Goal: Task Accomplishment & Management: Complete application form

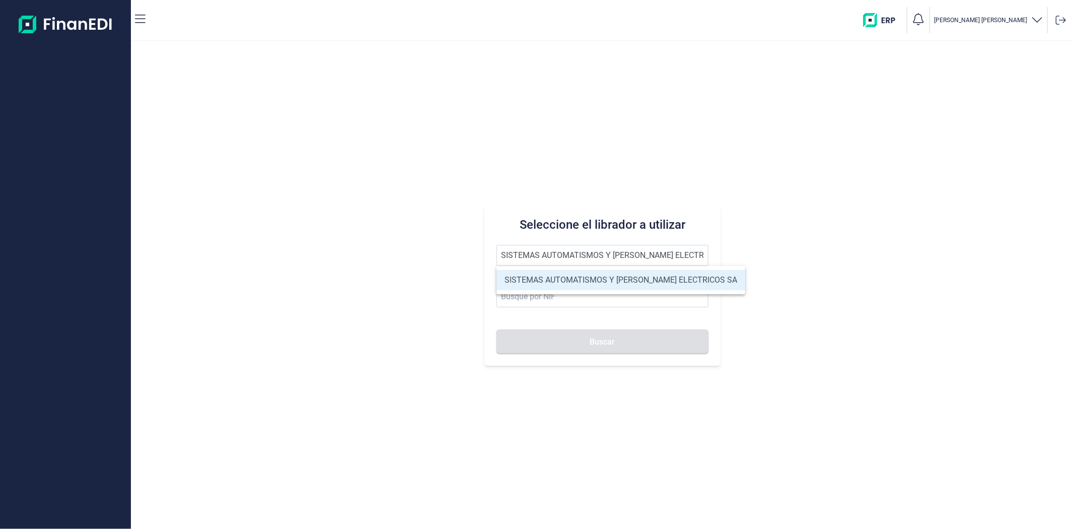
type input "SISTEMAS AUTOMATISMOS Y CUADROS ELECTRICOS SA"
click at [545, 277] on li "SISTEMAS AUTOMATISMOS Y CUADROS ELECTRICOS SA" at bounding box center [621, 280] width 249 height 20
type input "A79479515"
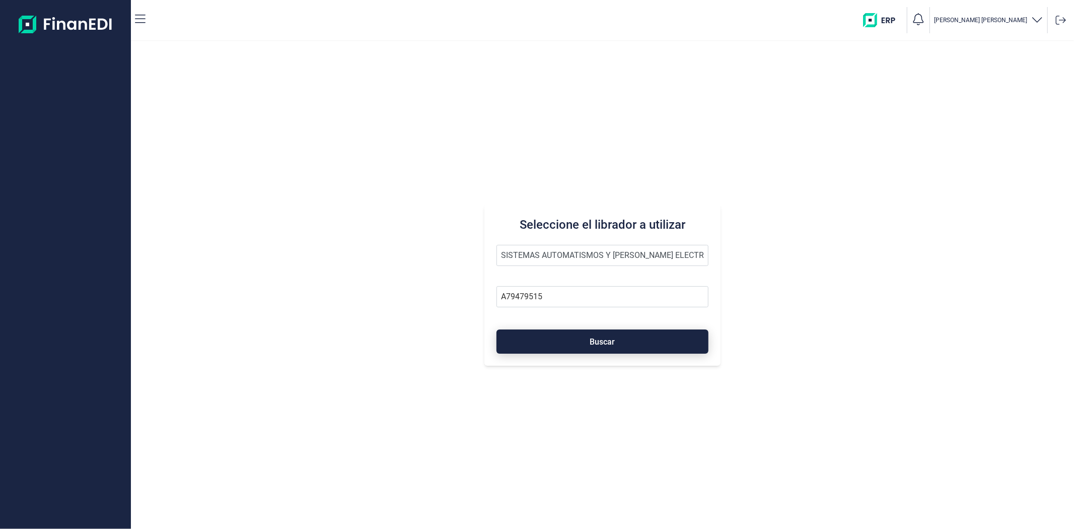
click at [558, 339] on button "Buscar" at bounding box center [603, 341] width 212 height 24
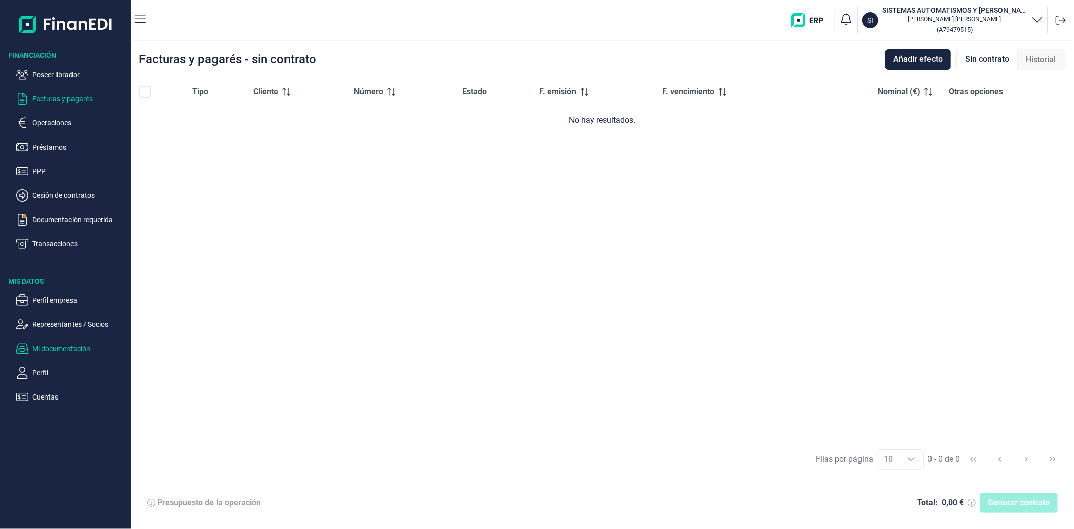
click at [61, 351] on p "Mi documentación" at bounding box center [79, 348] width 95 height 12
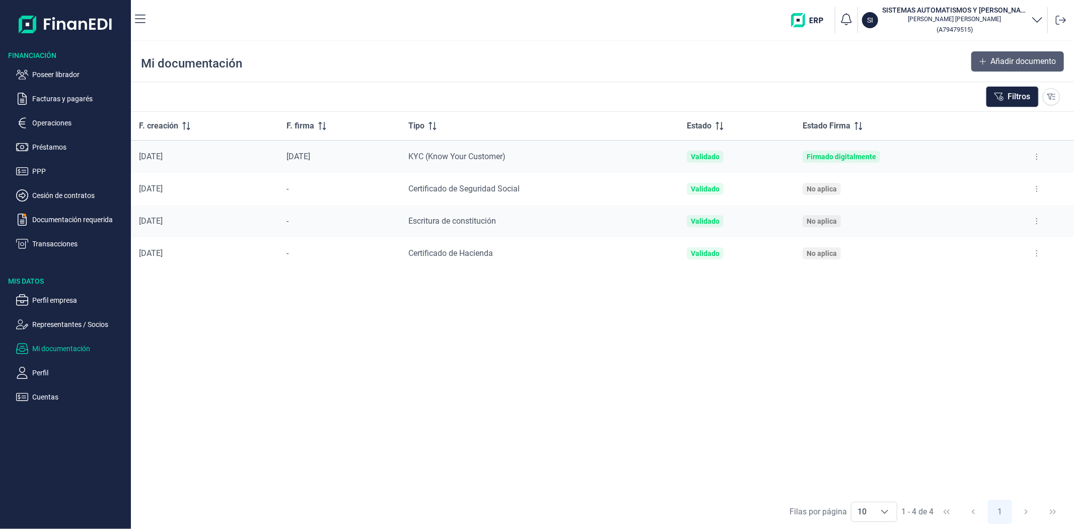
click at [1007, 63] on span "Añadir documento" at bounding box center [1023, 61] width 65 height 12
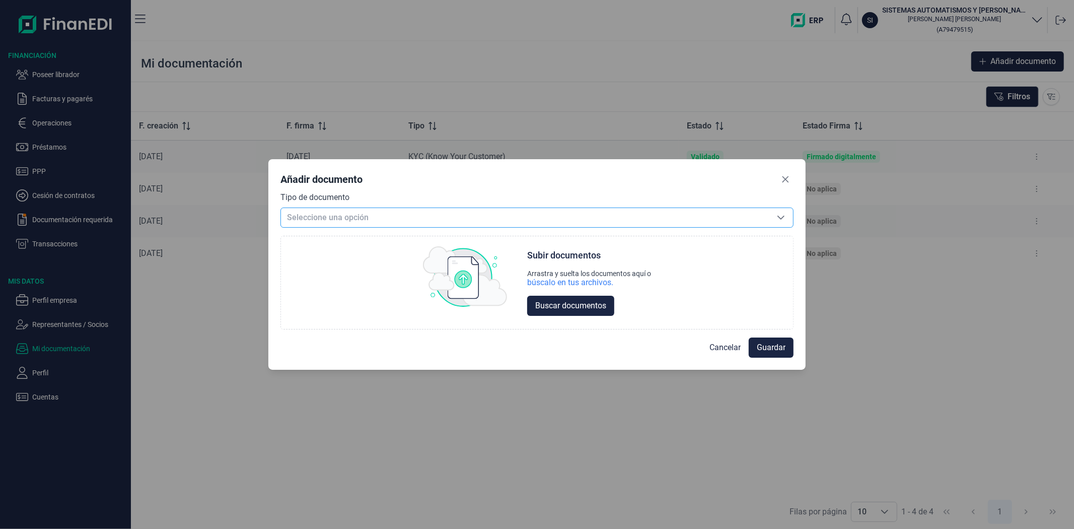
click at [449, 210] on span "Seleccione una opción" at bounding box center [525, 217] width 488 height 19
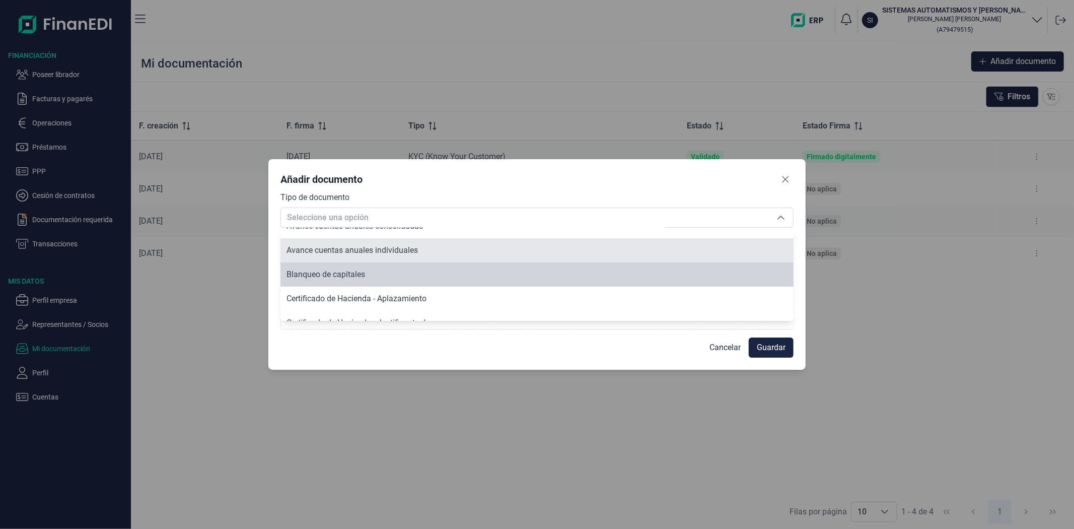
scroll to position [73, 0]
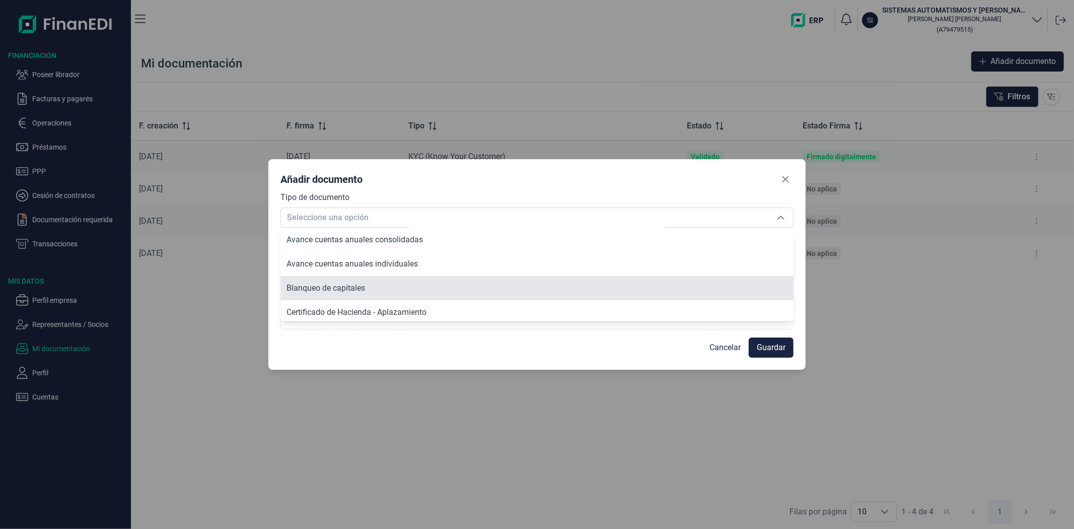
click at [381, 287] on li "Blanqueo de capitales" at bounding box center [537, 288] width 513 height 24
type input "Blanqueo de capitales"
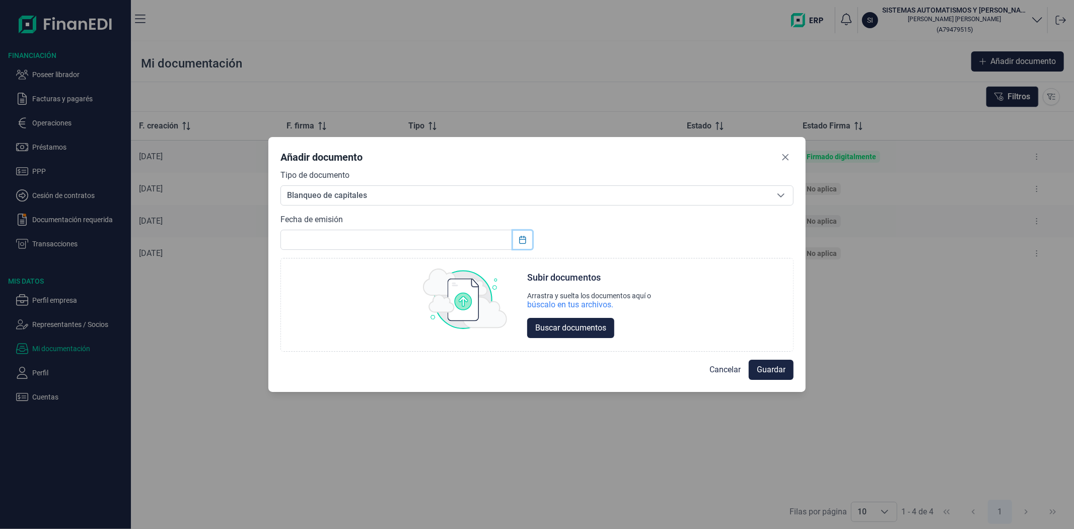
click at [521, 240] on icon "Choose Date" at bounding box center [523, 240] width 8 height 8
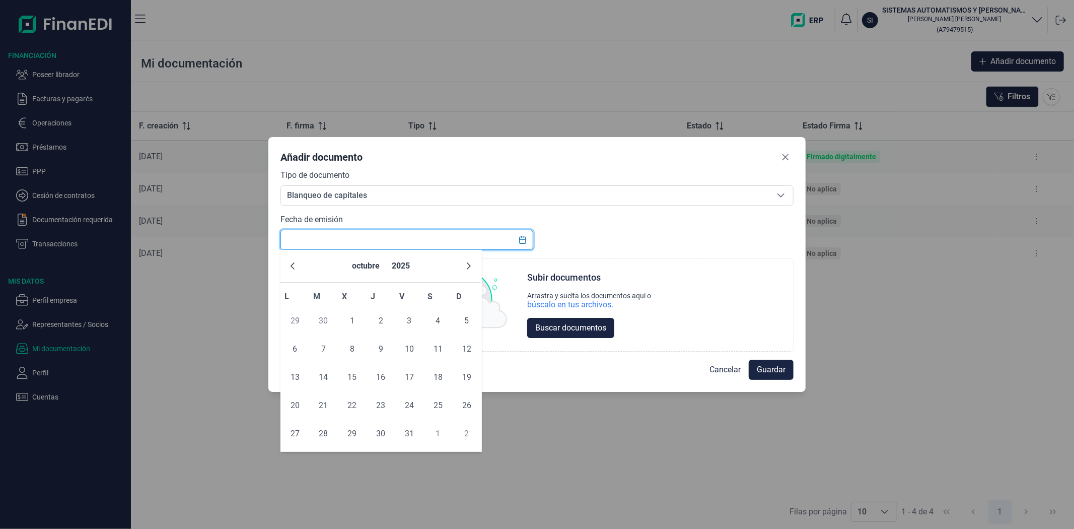
click at [476, 242] on input "text" at bounding box center [407, 240] width 252 height 20
click at [303, 238] on input "01/010/2025" at bounding box center [407, 240] width 252 height 20
type input "[DATE]"
click at [601, 235] on div "Tipo de documento Blanqueo de capitales Blanqueo de capitales Blanqueo de capit…" at bounding box center [537, 260] width 513 height 182
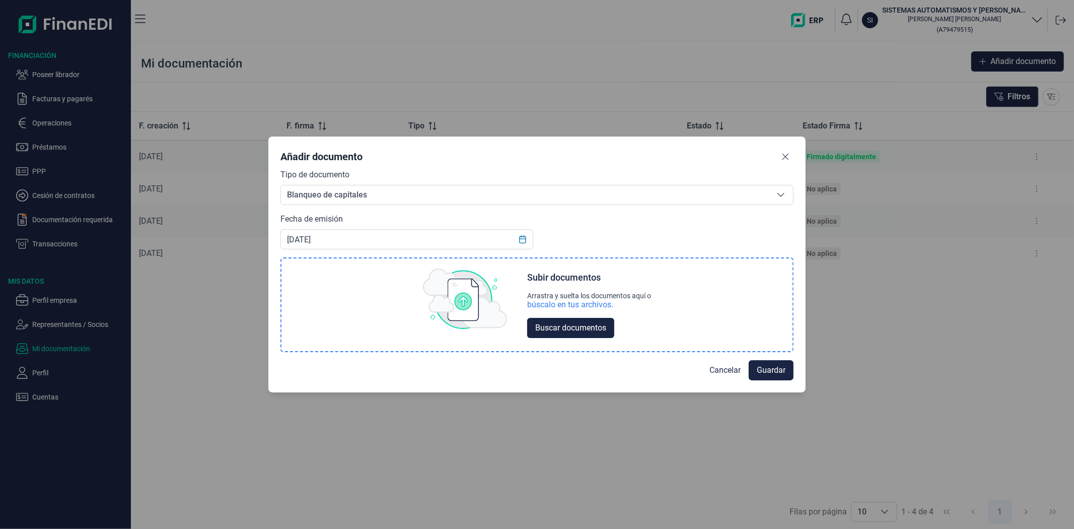
click at [586, 304] on div "búscalo en tus archivos." at bounding box center [570, 305] width 86 height 10
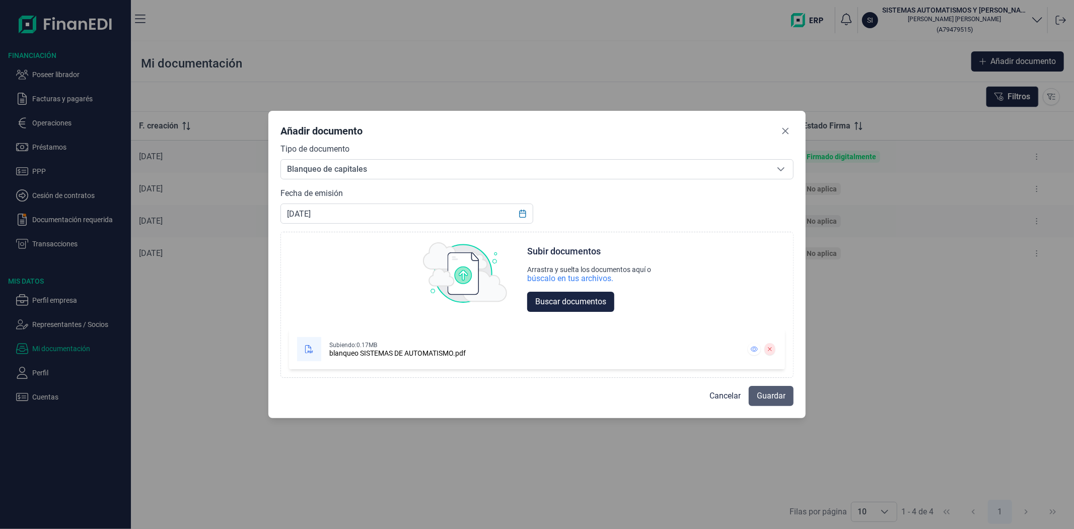
click at [764, 388] on button "Guardar" at bounding box center [771, 396] width 45 height 20
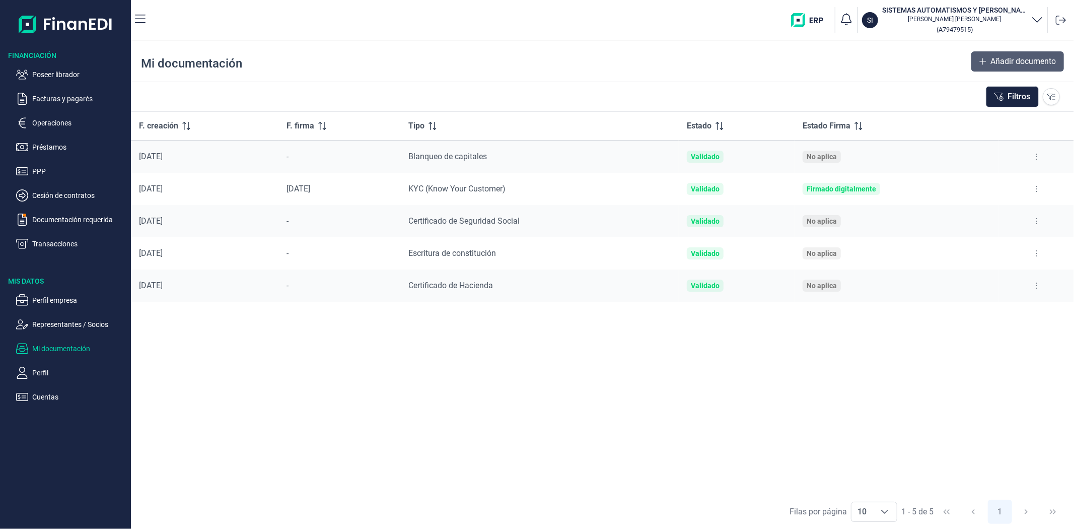
click at [1004, 64] on span "Añadir documento" at bounding box center [1023, 61] width 65 height 12
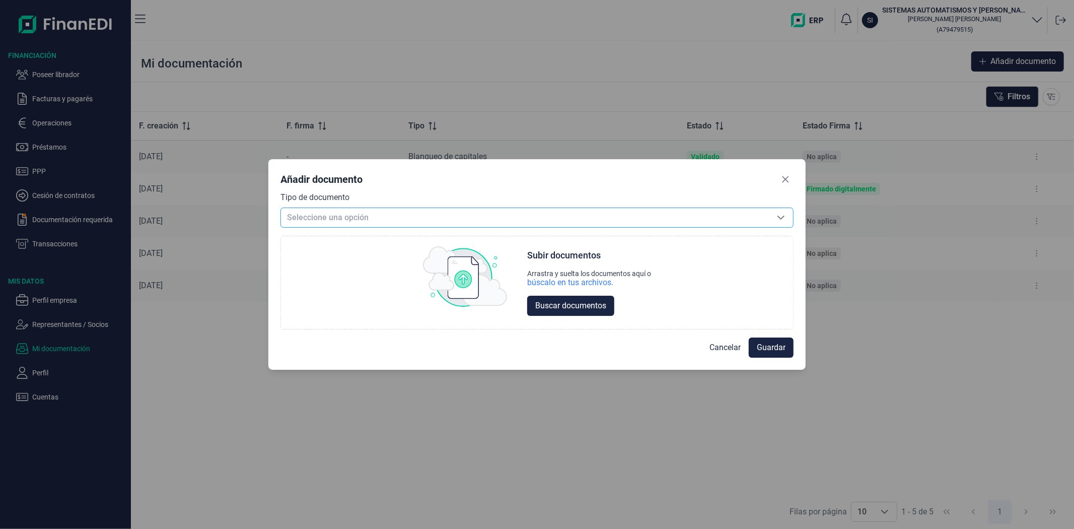
click at [435, 220] on span "Seleccione una opción" at bounding box center [525, 217] width 488 height 19
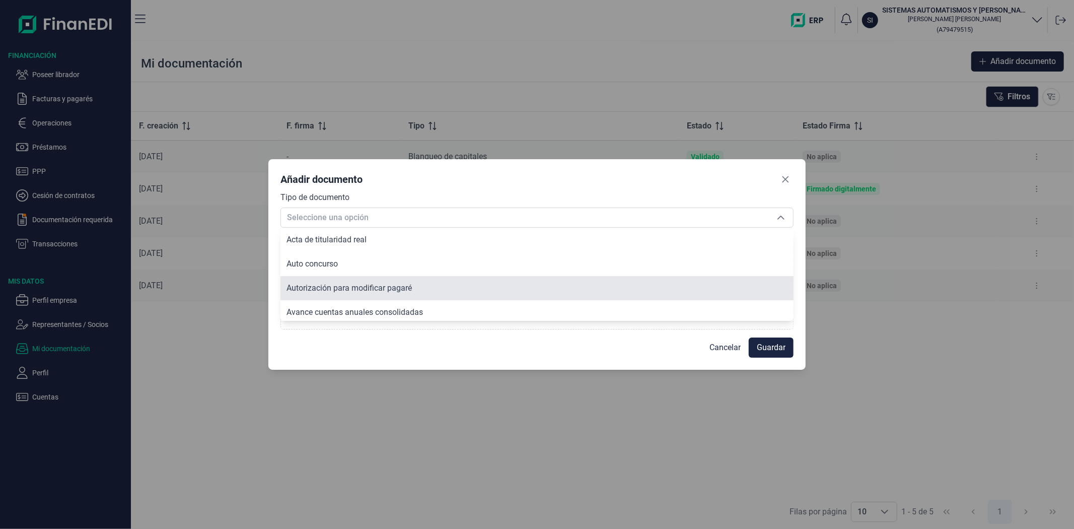
scroll to position [86, 0]
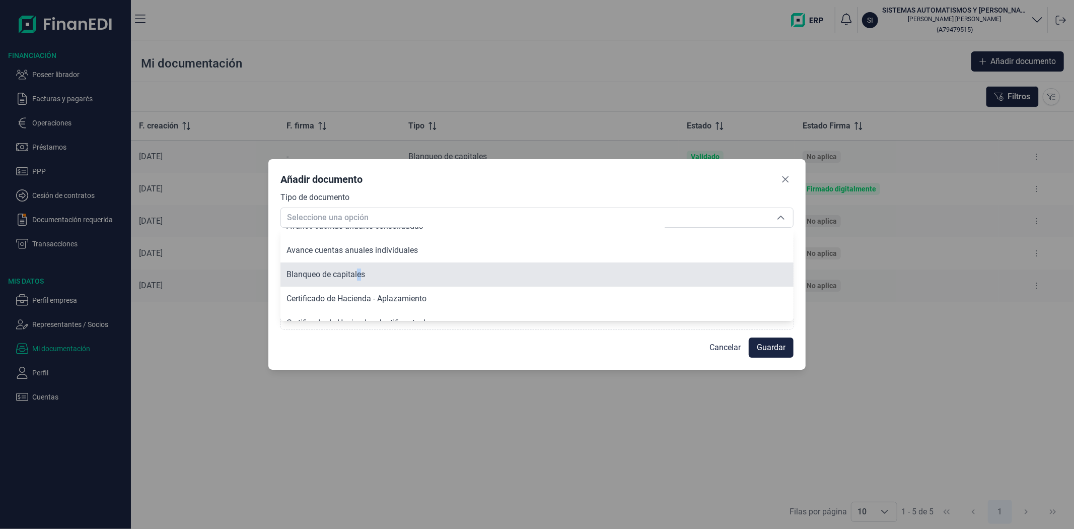
click at [359, 275] on span "Blanqueo de capitales" at bounding box center [326, 274] width 79 height 10
type input "Blanqueo de capitales"
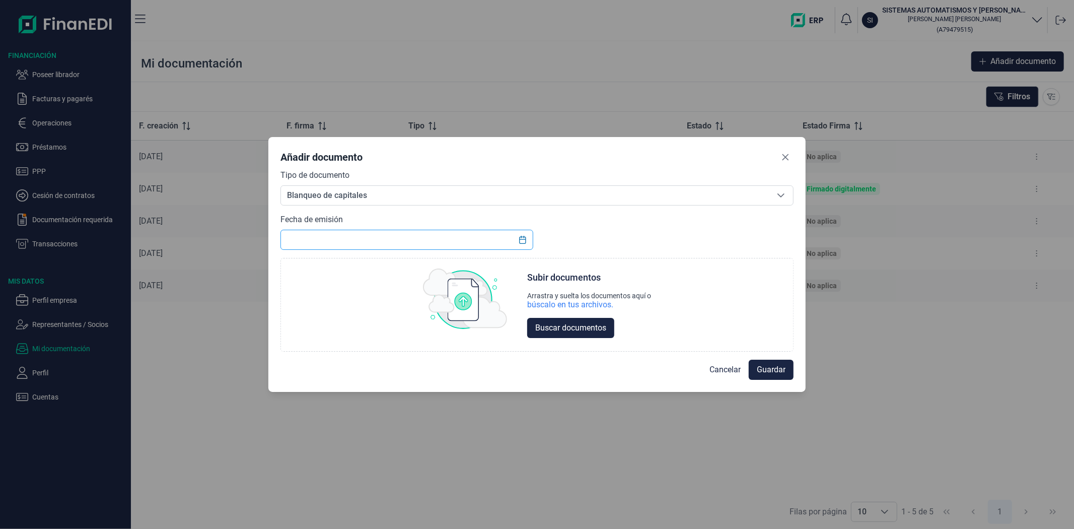
click at [360, 238] on input "text" at bounding box center [407, 240] width 252 height 20
type input "[DATE]"
click at [552, 304] on div "búscalo en tus archivos." at bounding box center [570, 305] width 86 height 10
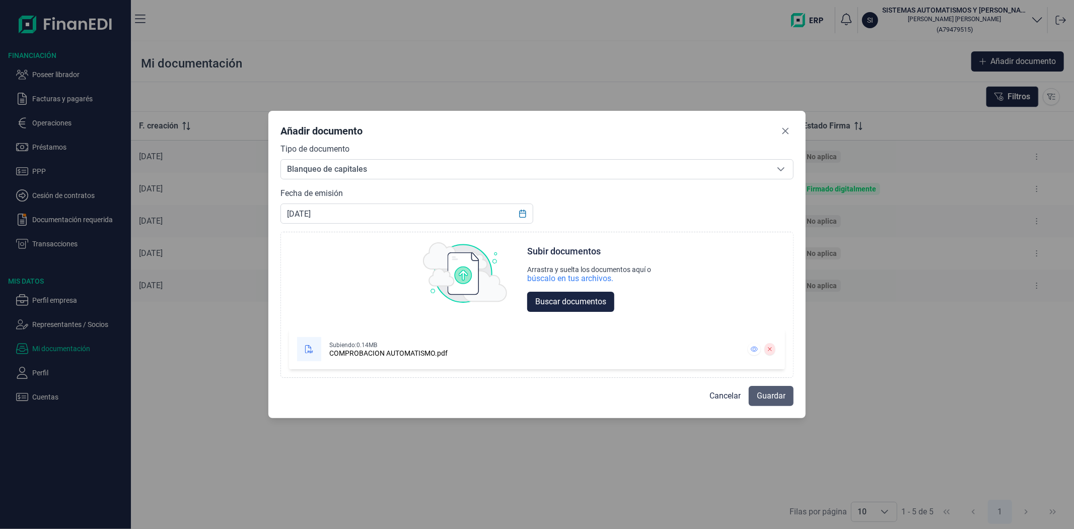
click at [779, 394] on span "Guardar" at bounding box center [771, 396] width 29 height 12
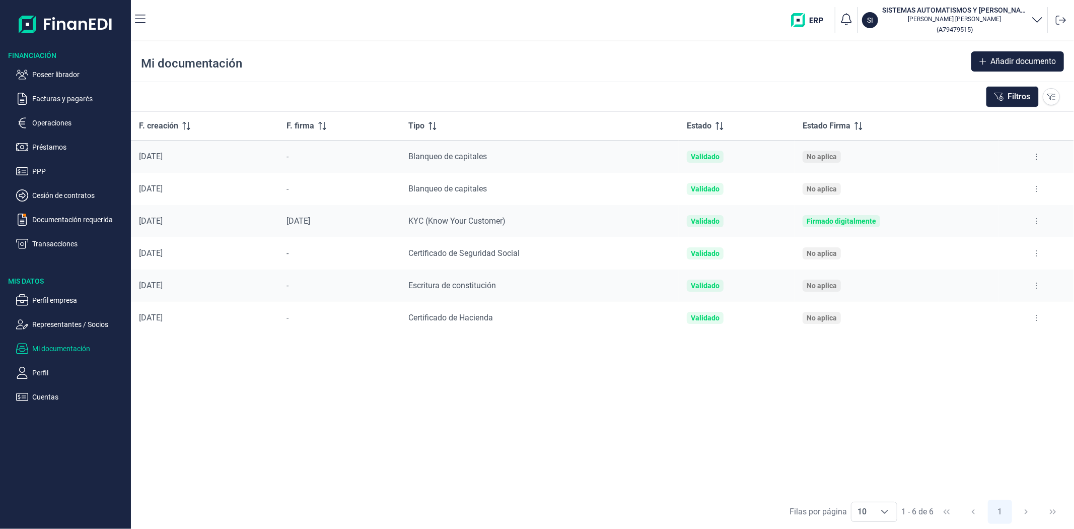
drag, startPoint x: 296, startPoint y: 392, endPoint x: 331, endPoint y: 387, distance: 35.1
click at [296, 392] on div "F. creación F. firma Tipo Estado Estado Firma 01/10/2025 - Blanqueo de capitale…" at bounding box center [602, 303] width 943 height 382
click at [383, 444] on div "F. creación F. firma Tipo Estado Estado Firma 01/10/2025 - Blanqueo de capitale…" at bounding box center [602, 303] width 943 height 382
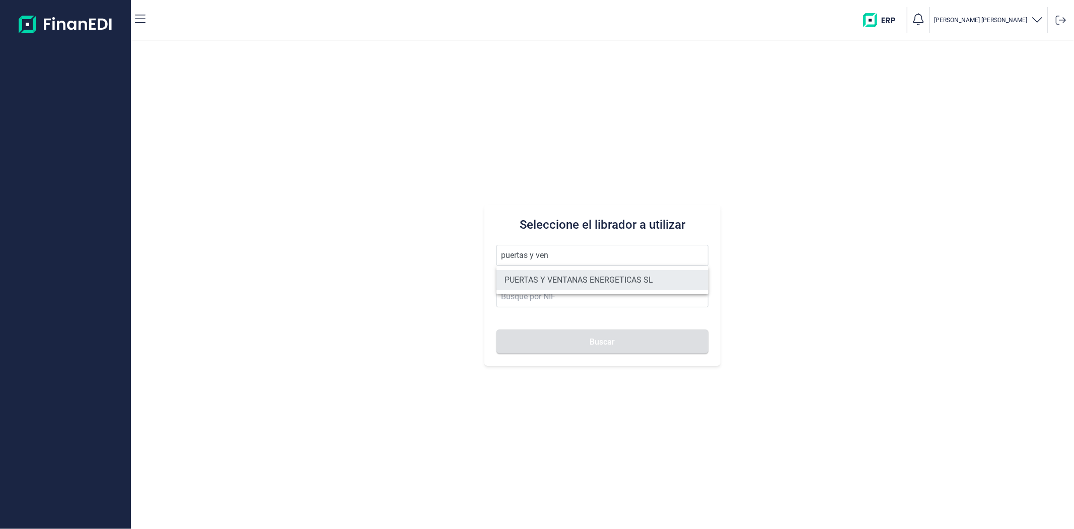
click at [536, 281] on li "PUERTAS Y VENTANAS ENERGETICAS SL" at bounding box center [603, 280] width 212 height 20
type input "PUERTAS Y VENTANAS ENERGETICAS SL"
type input "B14980973"
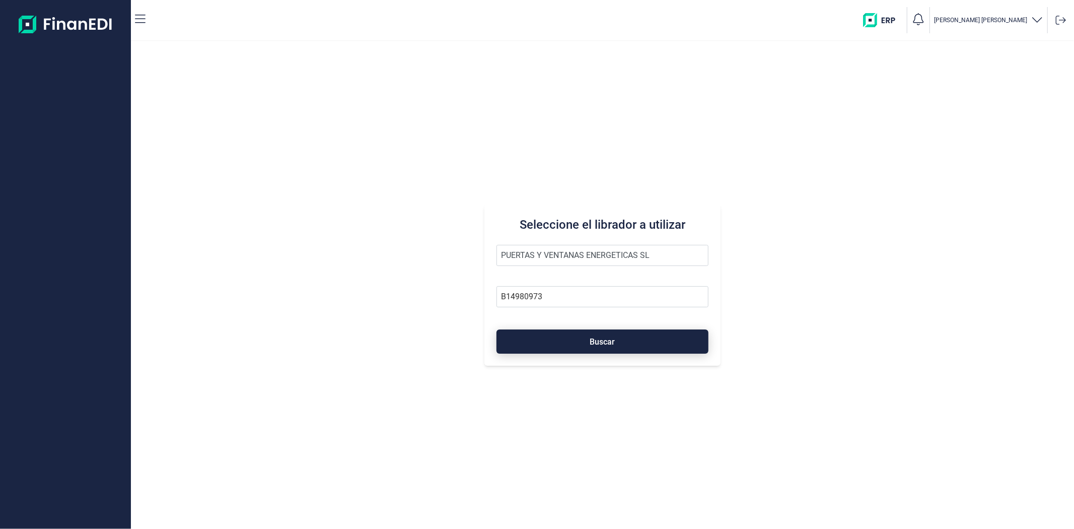
click at [563, 349] on button "Buscar" at bounding box center [603, 341] width 212 height 24
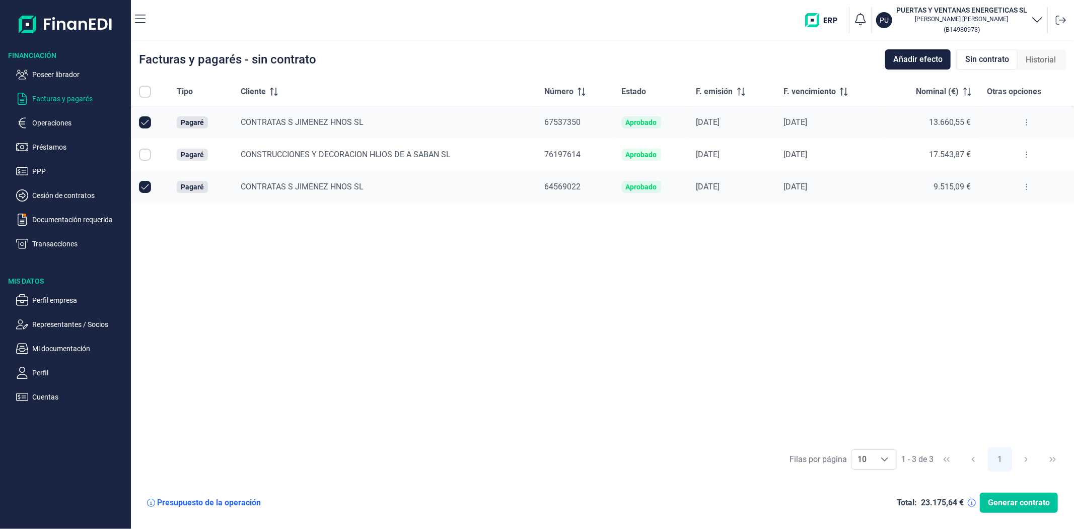
click at [1040, 503] on span "Generar contrato" at bounding box center [1019, 503] width 62 height 12
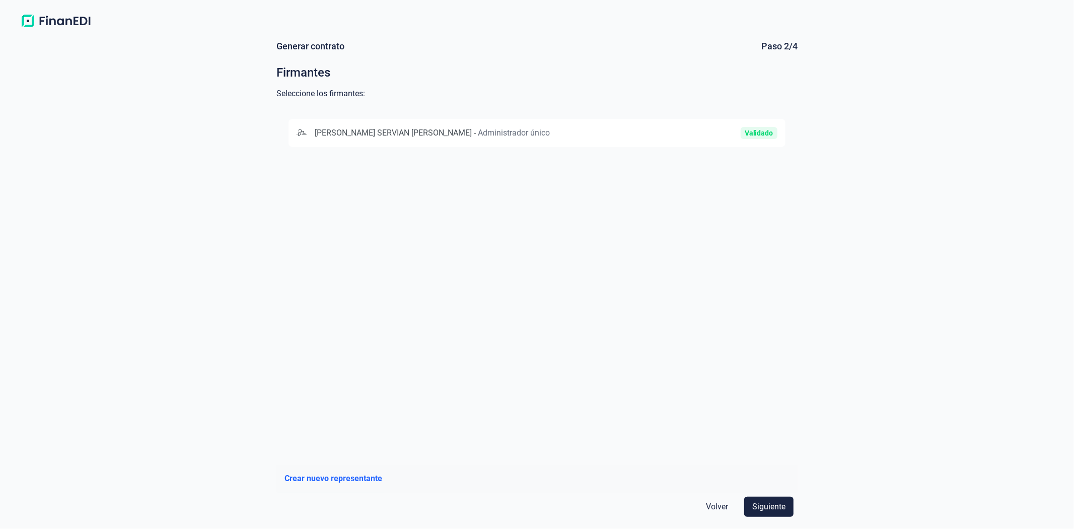
click at [687, 129] on div "Validado" at bounding box center [697, 133] width 160 height 12
click at [764, 504] on span "Siguiente" at bounding box center [768, 507] width 33 height 12
click at [388, 124] on button "CAJAMAR CAJA RURAL, SOCIEDAD COOPERATIVA DE CRÉDITO [FINANCIAL_ID]" at bounding box center [537, 133] width 497 height 28
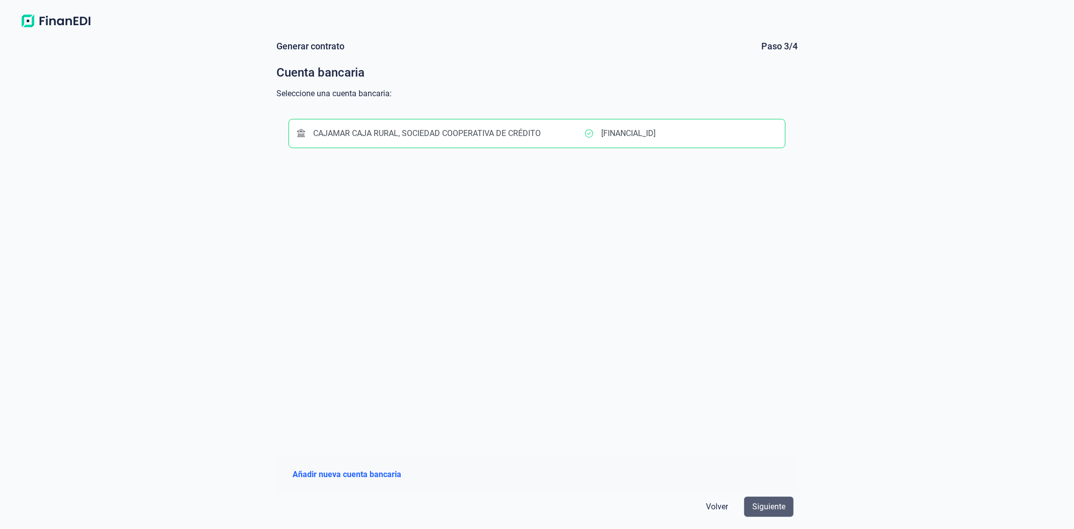
click at [764, 507] on span "Siguiente" at bounding box center [768, 507] width 33 height 12
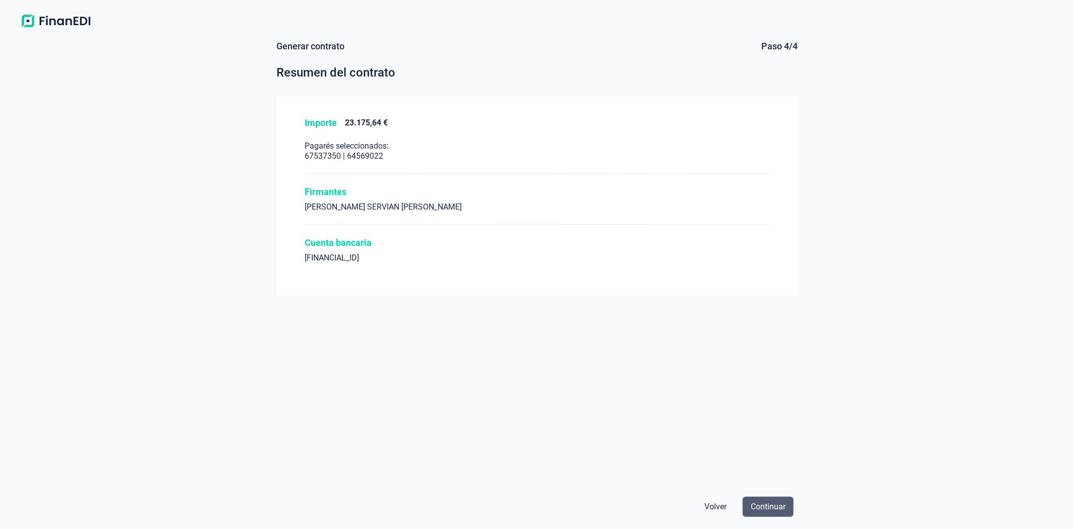
click at [767, 505] on span "Continuar" at bounding box center [768, 507] width 35 height 12
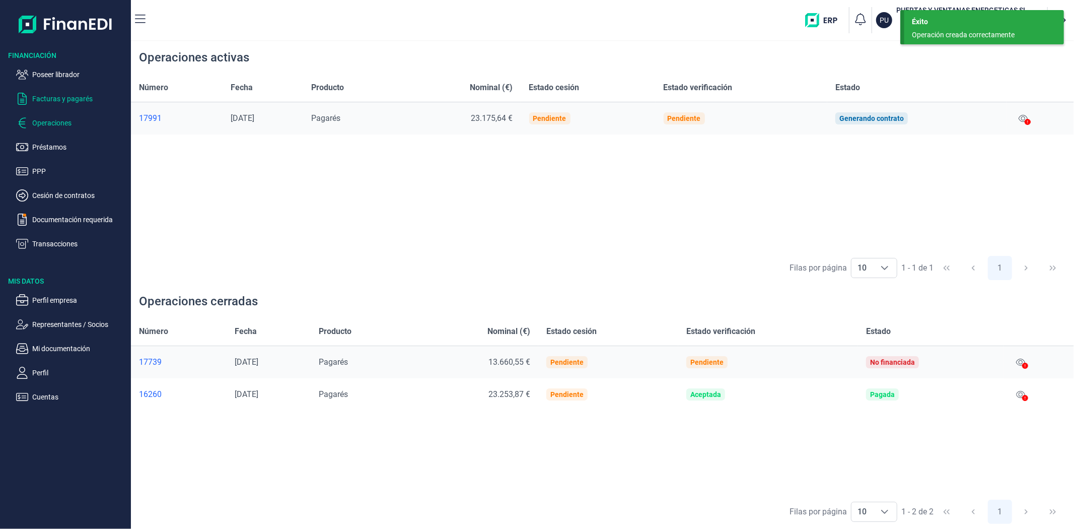
click at [47, 99] on p "Facturas y pagarés" at bounding box center [79, 99] width 95 height 12
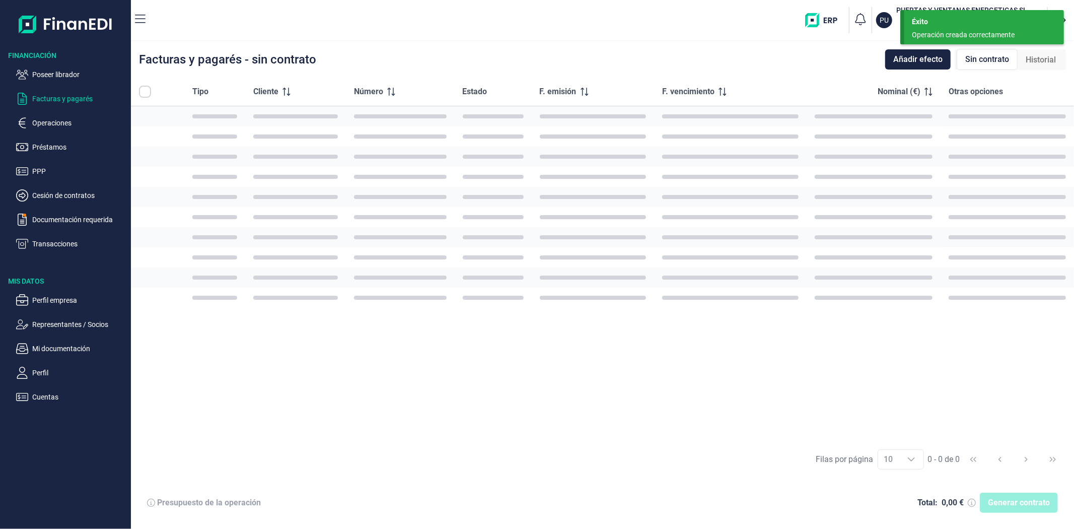
checkbox input "true"
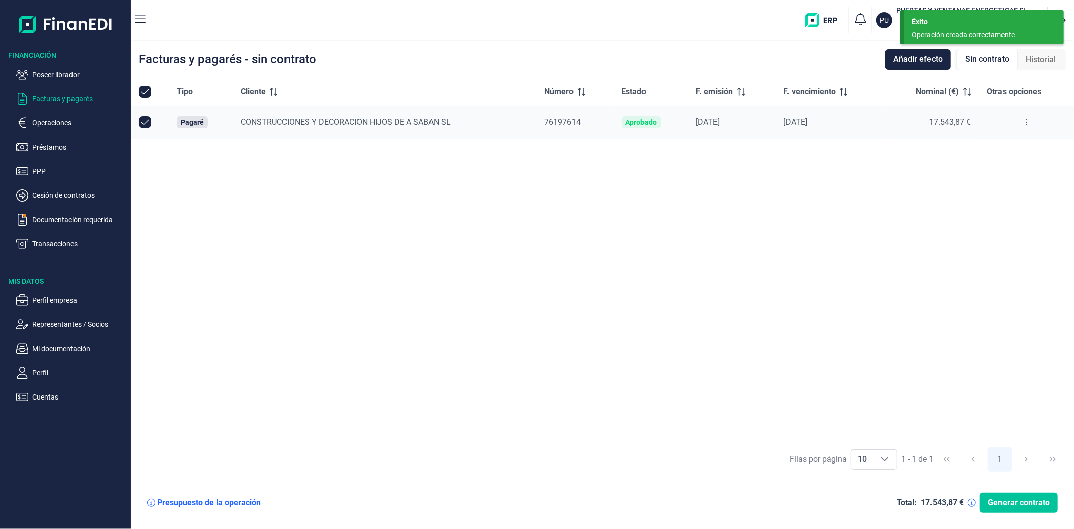
click at [1004, 507] on span "Generar contrato" at bounding box center [1019, 503] width 62 height 12
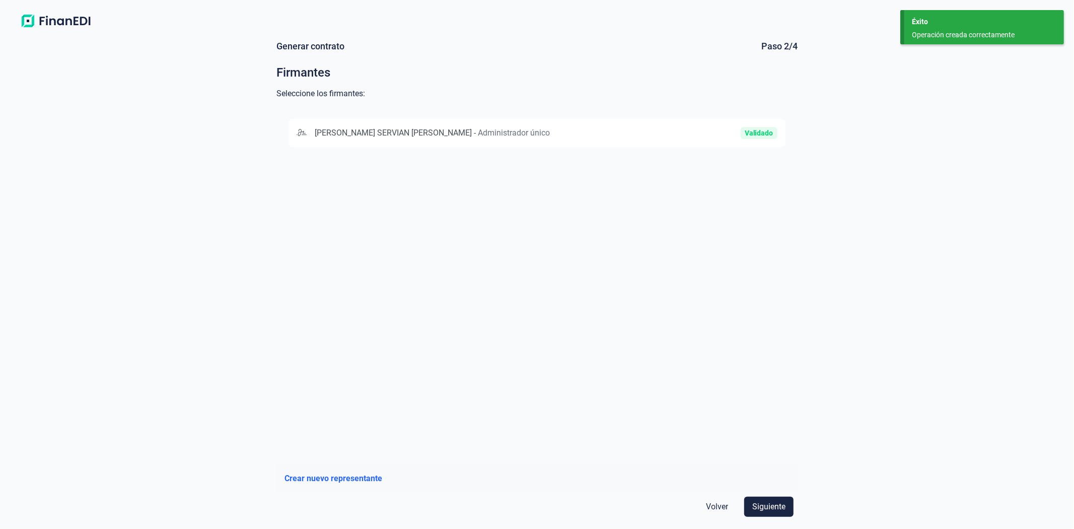
click at [478, 137] on span "Administrador único" at bounding box center [514, 133] width 72 height 10
click at [766, 508] on span "Siguiente" at bounding box center [768, 507] width 33 height 12
click at [570, 133] on div "CAJAMAR CAJA RURAL, SOCIEDAD COOPERATIVA DE CRÉDITO" at bounding box center [441, 133] width 289 height 12
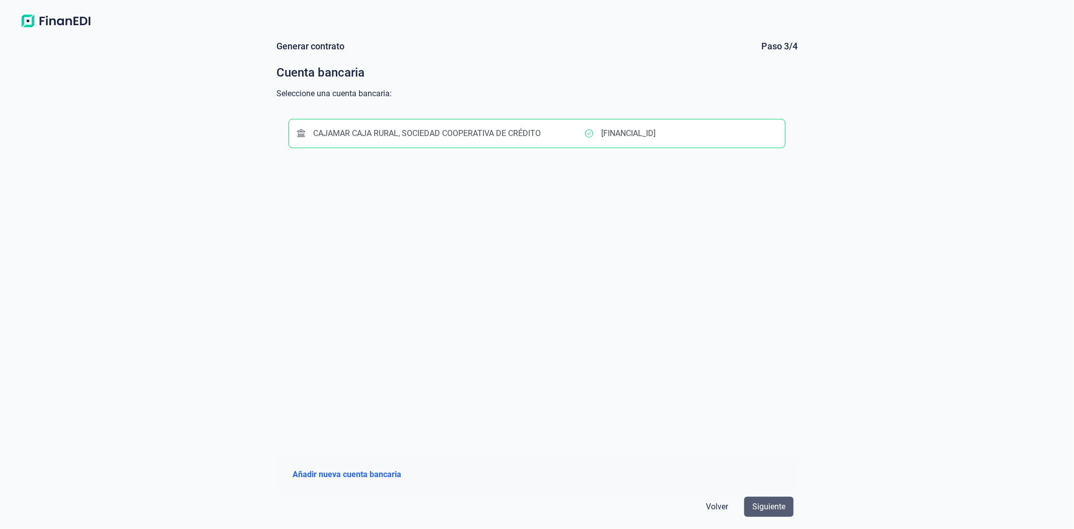
click at [758, 510] on span "Siguiente" at bounding box center [768, 507] width 33 height 12
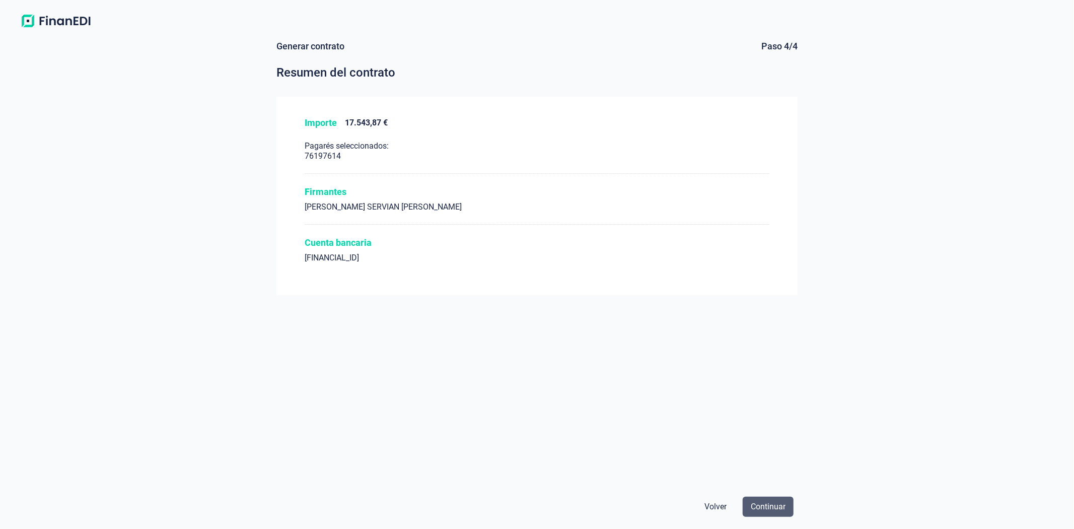
click at [768, 507] on span "Continuar" at bounding box center [768, 507] width 35 height 12
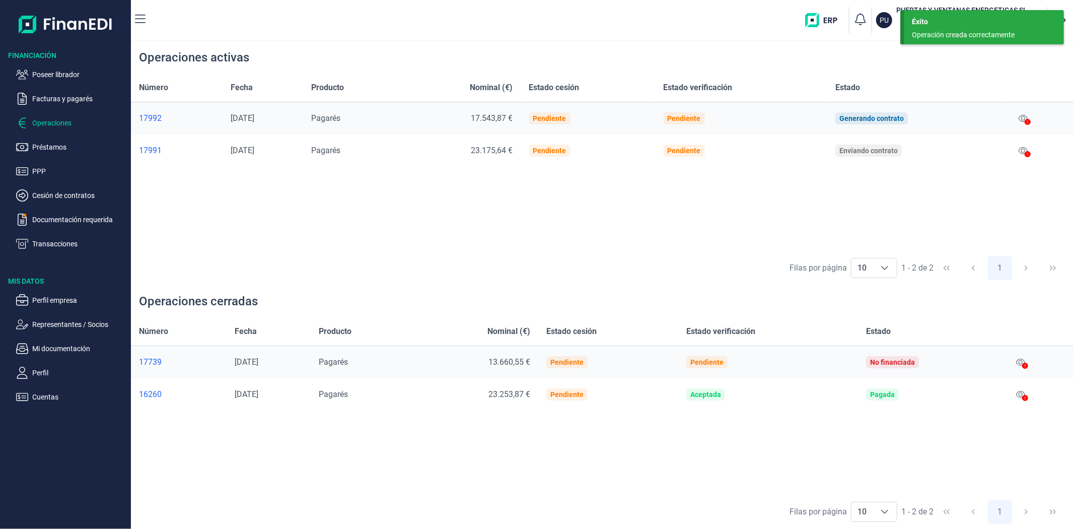
click at [420, 230] on div "Número Fecha Producto Nominal (€) Estado cesión Estado verificación Estado 1799…" at bounding box center [602, 162] width 943 height 177
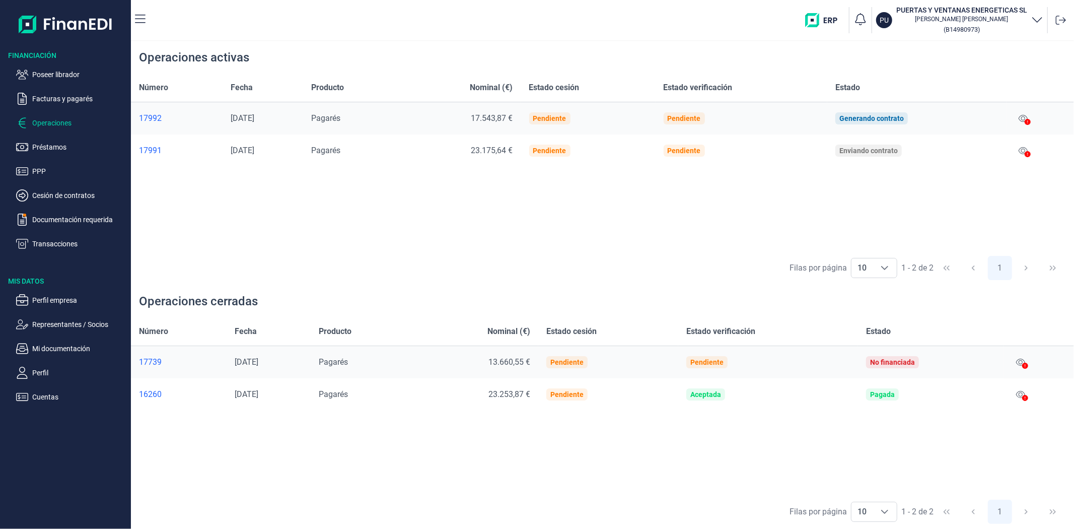
click at [692, 235] on div "Número Fecha Producto Nominal (€) Estado cesión Estado verificación Estado 1799…" at bounding box center [602, 162] width 943 height 177
drag, startPoint x: 445, startPoint y: 191, endPoint x: 442, endPoint y: 215, distance: 23.4
click at [444, 191] on div "Número Fecha Producto Nominal (€) Estado cesión Estado verificación Estado 1799…" at bounding box center [602, 162] width 943 height 177
click at [434, 265] on div "Filas por página 10 10 10 1 - 2 de 2 1" at bounding box center [602, 267] width 943 height 35
click at [383, 239] on div "Número Fecha Producto Nominal (€) Estado cesión Estado verificación Estado 1799…" at bounding box center [602, 162] width 943 height 177
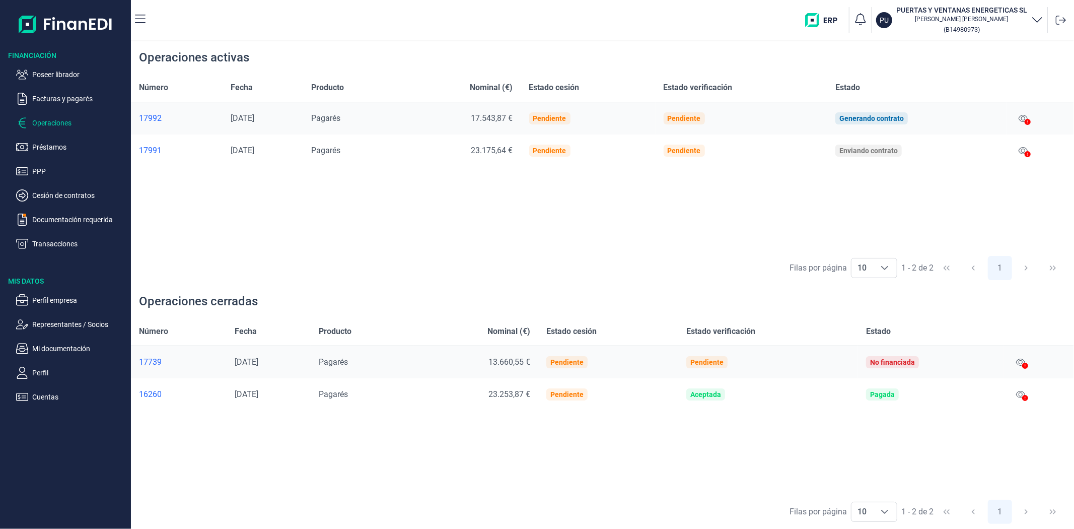
click at [383, 239] on div "Número Fecha Producto Nominal (€) Estado cesión Estado verificación Estado 1799…" at bounding box center [602, 162] width 943 height 177
click at [743, 216] on div "Número Fecha Producto Nominal (€) Estado cesión Estado verificación Estado 1799…" at bounding box center [602, 162] width 943 height 177
click at [990, 223] on div "Número Fecha Producto Nominal (€) Estado cesión Estado verificación Estado 1799…" at bounding box center [602, 162] width 943 height 177
drag, startPoint x: 718, startPoint y: 234, endPoint x: 689, endPoint y: 263, distance: 40.6
click at [716, 235] on div "Número Fecha Producto Nominal (€) Estado cesión Estado verificación Estado 1799…" at bounding box center [602, 162] width 943 height 177
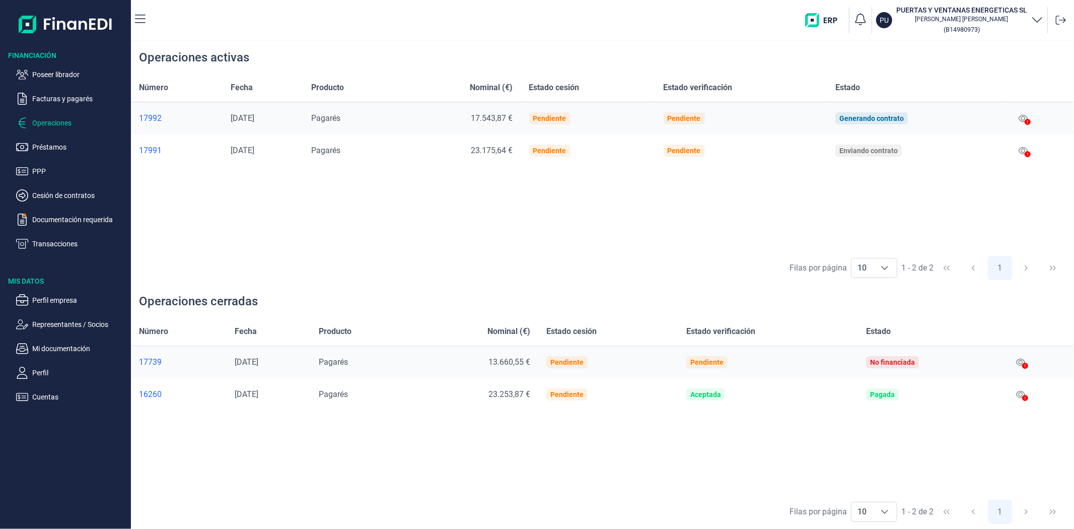
drag, startPoint x: 676, startPoint y: 267, endPoint x: 670, endPoint y: 263, distance: 7.7
click at [672, 265] on div "Filas por página 10 10 10 1 - 2 de 2 1" at bounding box center [602, 267] width 943 height 35
drag, startPoint x: 628, startPoint y: 243, endPoint x: 580, endPoint y: 264, distance: 52.3
click at [625, 244] on div "Número Fecha Producto Nominal (€) Estado cesión Estado verificación Estado 1799…" at bounding box center [602, 162] width 943 height 177
drag, startPoint x: 546, startPoint y: 257, endPoint x: 482, endPoint y: 257, distance: 64.5
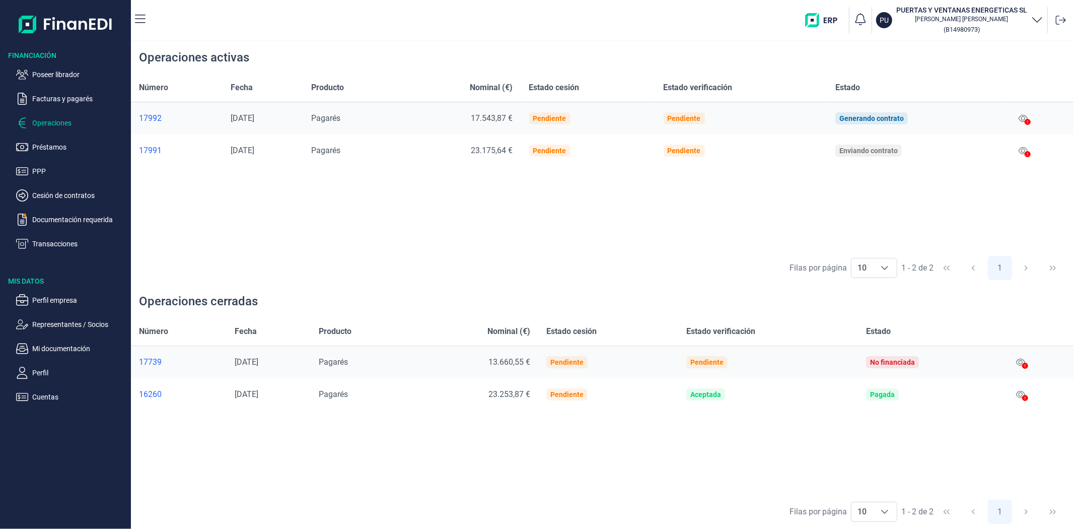
click at [539, 258] on div "Filas por página 10 10 10 1 - 2 de 2 1" at bounding box center [602, 267] width 943 height 35
click at [476, 254] on div "Filas por página 10 10 10 1 - 2 de 2 1" at bounding box center [602, 267] width 943 height 35
click at [603, 262] on div "Filas por página 10 10 10 1 - 2 de 2 1" at bounding box center [602, 267] width 943 height 35
click at [531, 273] on div "Filas por página 10 10 10 1 - 2 de 2 1" at bounding box center [602, 267] width 943 height 35
click at [53, 104] on p "Facturas y pagarés" at bounding box center [79, 99] width 95 height 12
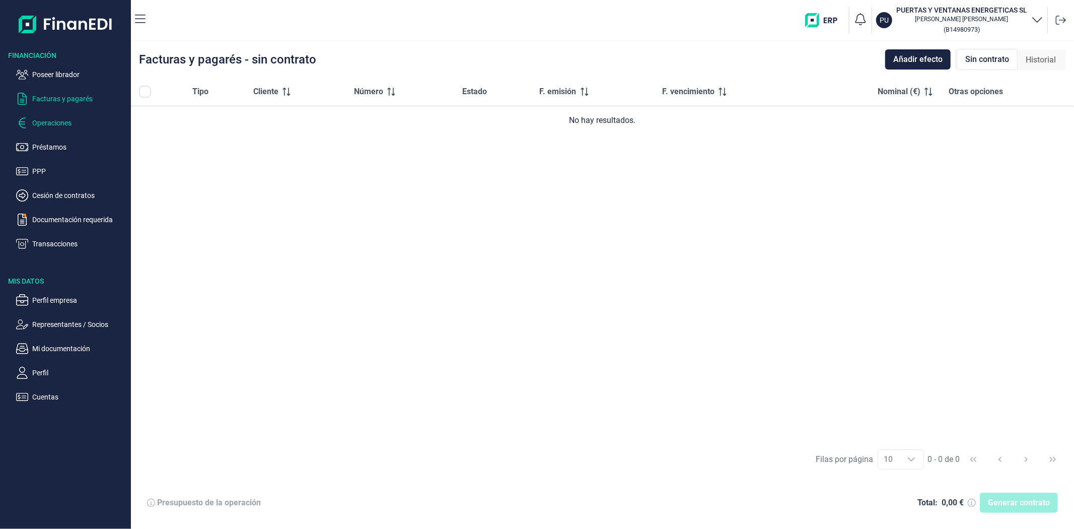
click at [53, 118] on p "Operaciones" at bounding box center [79, 123] width 95 height 12
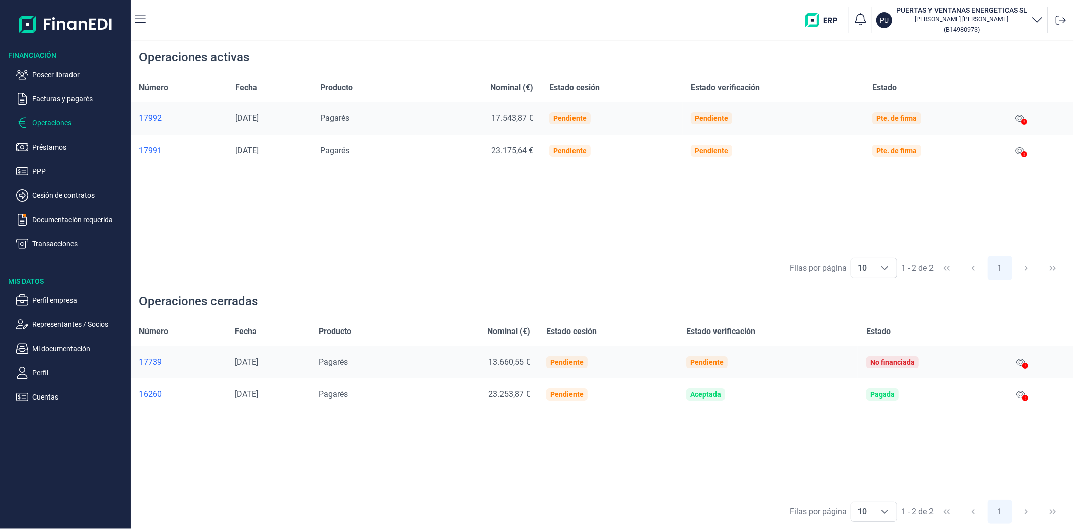
click at [363, 239] on div "Número Fecha Producto Nominal (€) Estado cesión Estado verificación Estado 1799…" at bounding box center [602, 162] width 943 height 177
drag, startPoint x: 492, startPoint y: 258, endPoint x: 472, endPoint y: 259, distance: 19.2
click at [489, 258] on div "Filas por página 10 10 10 1 - 2 de 2 1" at bounding box center [602, 267] width 943 height 35
drag, startPoint x: 686, startPoint y: 474, endPoint x: 666, endPoint y: 479, distance: 20.8
click at [691, 470] on div "Número Fecha Producto Nominal (€) Estado cesión Estado verificación Estado 1773…" at bounding box center [602, 405] width 943 height 177
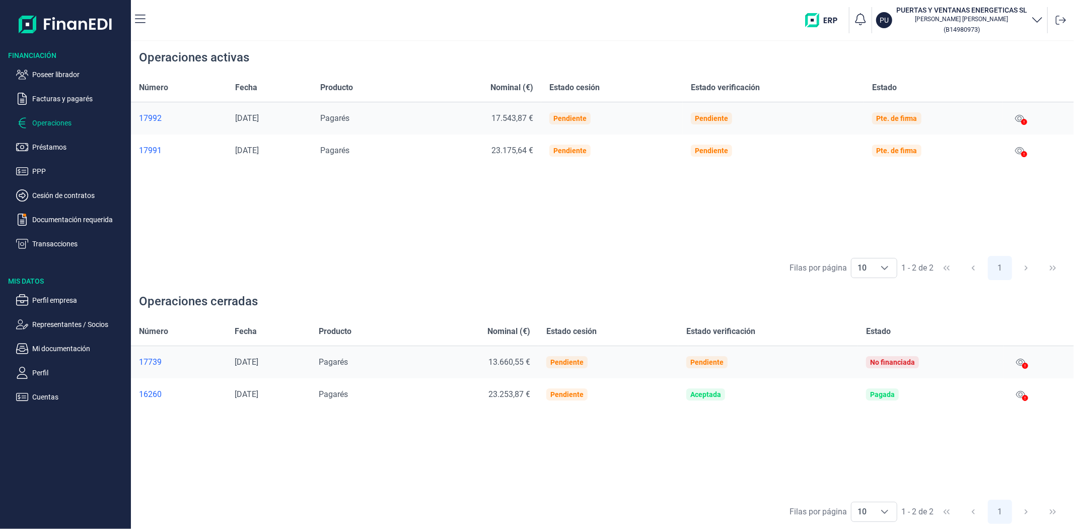
click at [371, 264] on div "Filas por página 10 10 10 1 - 2 de 2 1" at bounding box center [602, 267] width 943 height 35
click at [448, 251] on div "Filas por página 10 10 10 1 - 2 de 2 1" at bounding box center [602, 267] width 943 height 35
click at [632, 262] on div "Filas por página 10 10 10 1 - 2 de 2 1" at bounding box center [602, 267] width 943 height 35
click at [430, 308] on div "Operaciones cerradas" at bounding box center [602, 301] width 943 height 32
click at [600, 279] on div "Filas por página 10 10 10 1 - 2 de 2 1" at bounding box center [602, 267] width 943 height 35
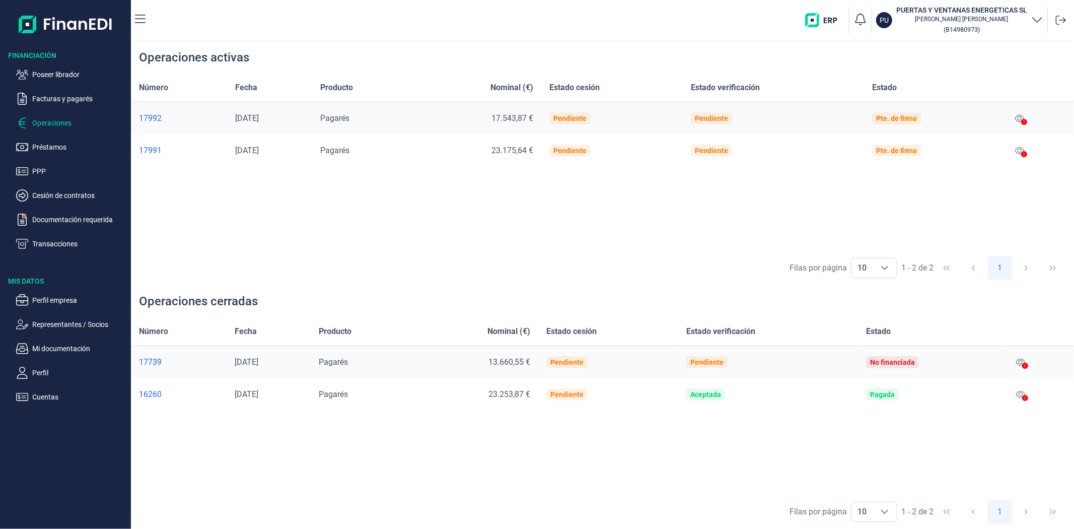
click at [432, 282] on div "Filas por página 10 10 10 1 - 2 de 2 1" at bounding box center [602, 267] width 943 height 35
click at [668, 223] on div "Número Fecha Producto Nominal (€) Estado cesión Estado verificación Estado 1799…" at bounding box center [602, 162] width 943 height 177
click at [670, 283] on div "Filas por página 10 10 10 1 - 2 de 2 1" at bounding box center [602, 267] width 943 height 35
click at [288, 37] on nav "PU PUERTAS Y VENTANAS ENERGETICAS SL [PERSON_NAME] ( B14980973 )" at bounding box center [602, 20] width 943 height 40
click at [776, 218] on div "Número Fecha Producto Nominal (€) Estado cesión Estado verificación Estado 1799…" at bounding box center [602, 162] width 943 height 177
